Goal: Information Seeking & Learning: Check status

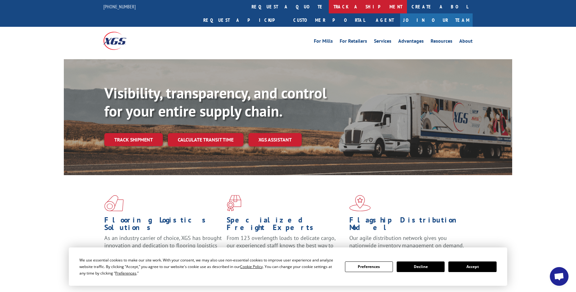
click at [329, 6] on link "track a shipment" at bounding box center [368, 6] width 78 height 13
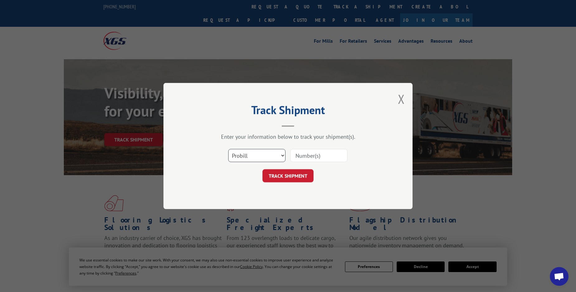
click at [228, 149] on select "Select category... Probill BOL PO" at bounding box center [256, 155] width 57 height 13
click option "Probill" at bounding box center [0, 0] width 0 height 0
click at [228, 149] on select "Select category... Probill BOL PO" at bounding box center [256, 155] width 57 height 13
click at [241, 156] on select "Select category... Probill BOL PO" at bounding box center [256, 155] width 57 height 13
click at [314, 156] on input at bounding box center [318, 155] width 57 height 13
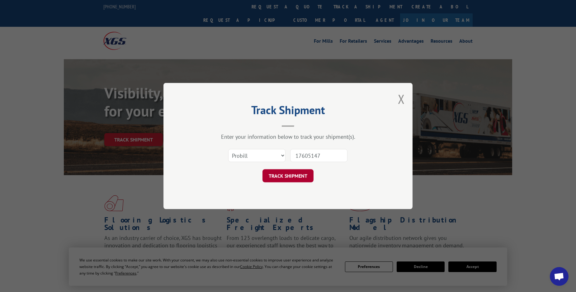
type input "17605147"
click at [298, 177] on button "TRACK SHIPMENT" at bounding box center [287, 175] width 51 height 13
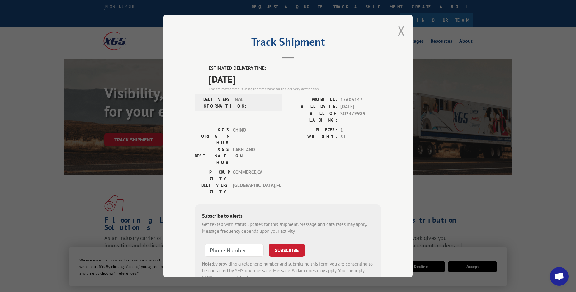
click at [399, 31] on button "Close modal" at bounding box center [401, 30] width 7 height 17
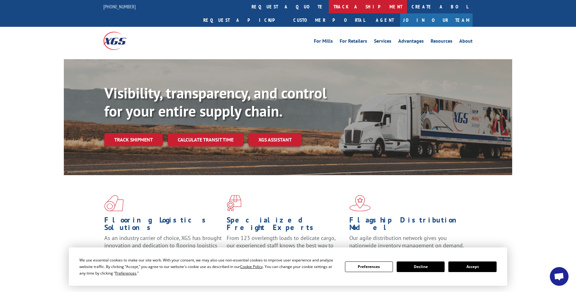
click at [329, 8] on link "track a shipment" at bounding box center [368, 6] width 78 height 13
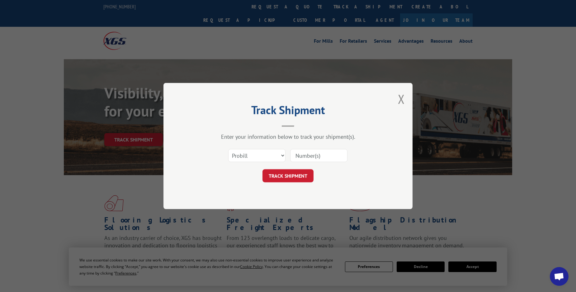
click at [317, 156] on input at bounding box center [318, 155] width 57 height 13
type input "17602759"
click button "TRACK SHIPMENT" at bounding box center [287, 175] width 51 height 13
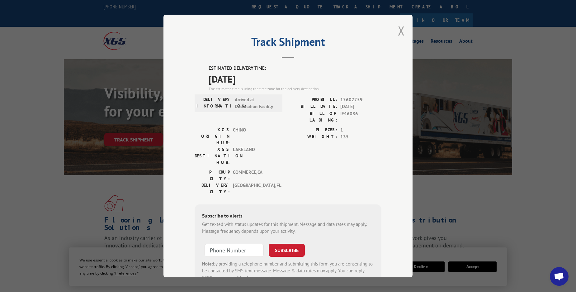
click at [404, 31] on button "Close modal" at bounding box center [401, 30] width 7 height 17
